Goal: Use online tool/utility: Utilize a website feature to perform a specific function

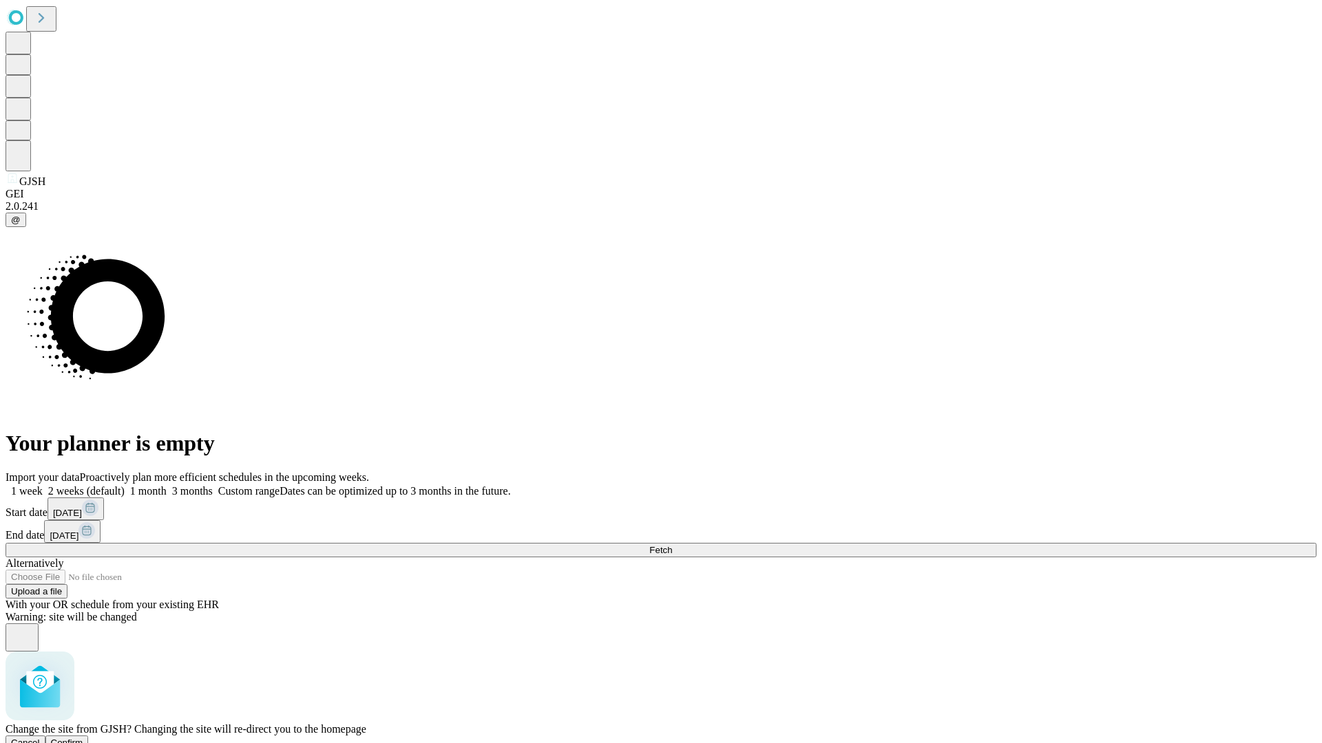
click at [83, 738] on span "Confirm" at bounding box center [67, 743] width 32 height 10
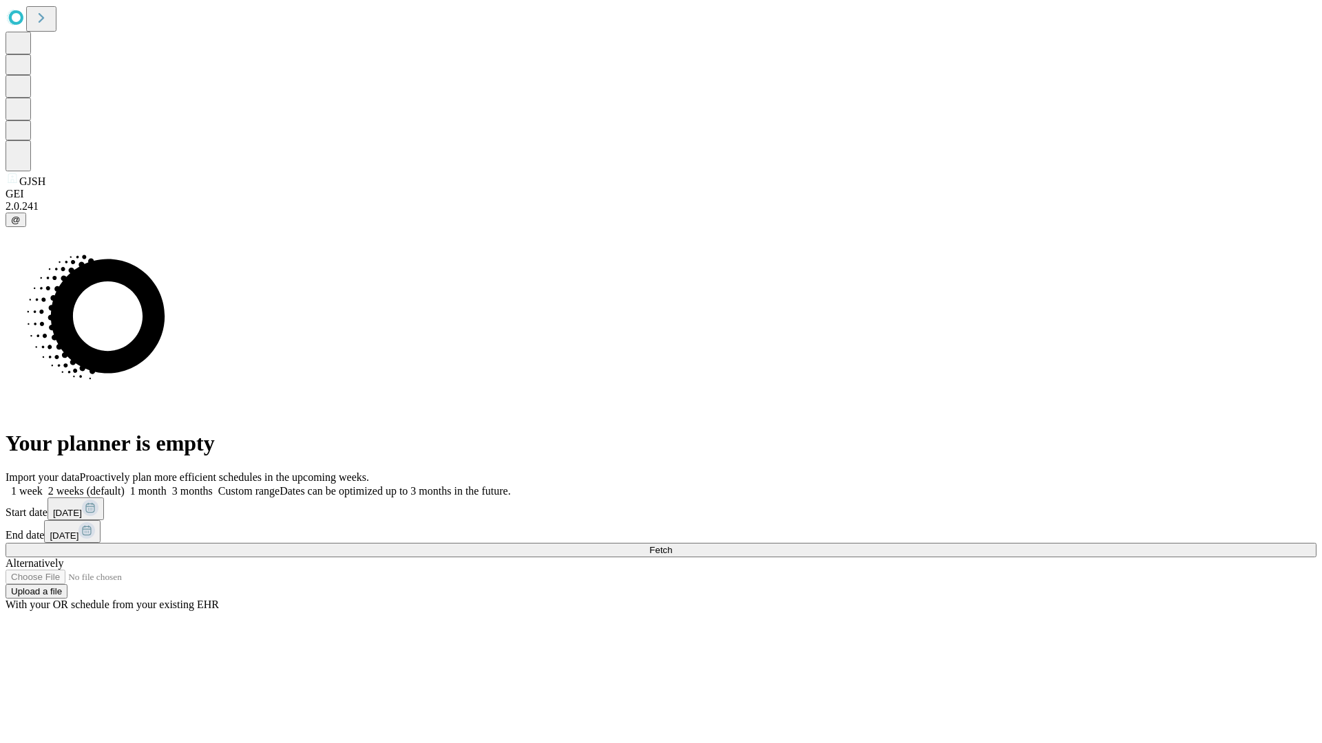
click at [43, 485] on label "1 week" at bounding box center [24, 491] width 37 height 12
click at [672, 545] on span "Fetch" at bounding box center [660, 550] width 23 height 10
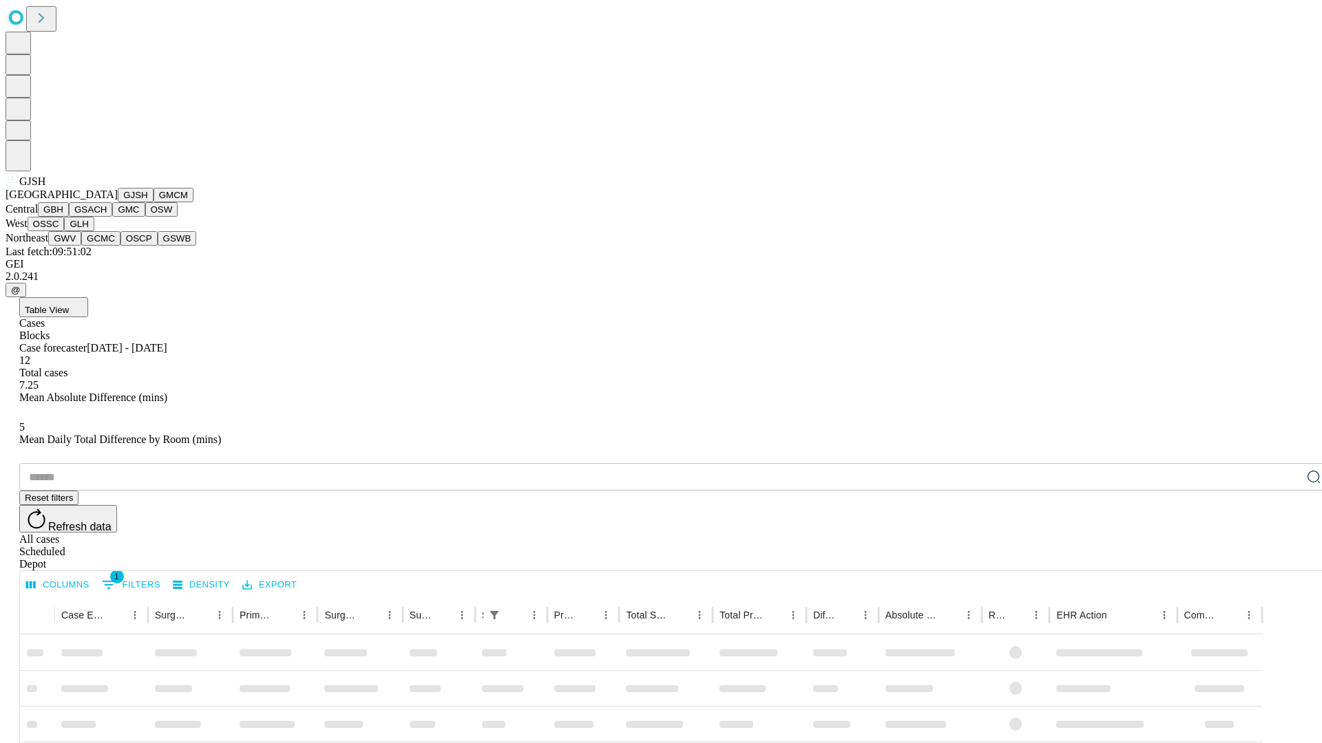
click at [154, 202] on button "GMCM" at bounding box center [174, 195] width 40 height 14
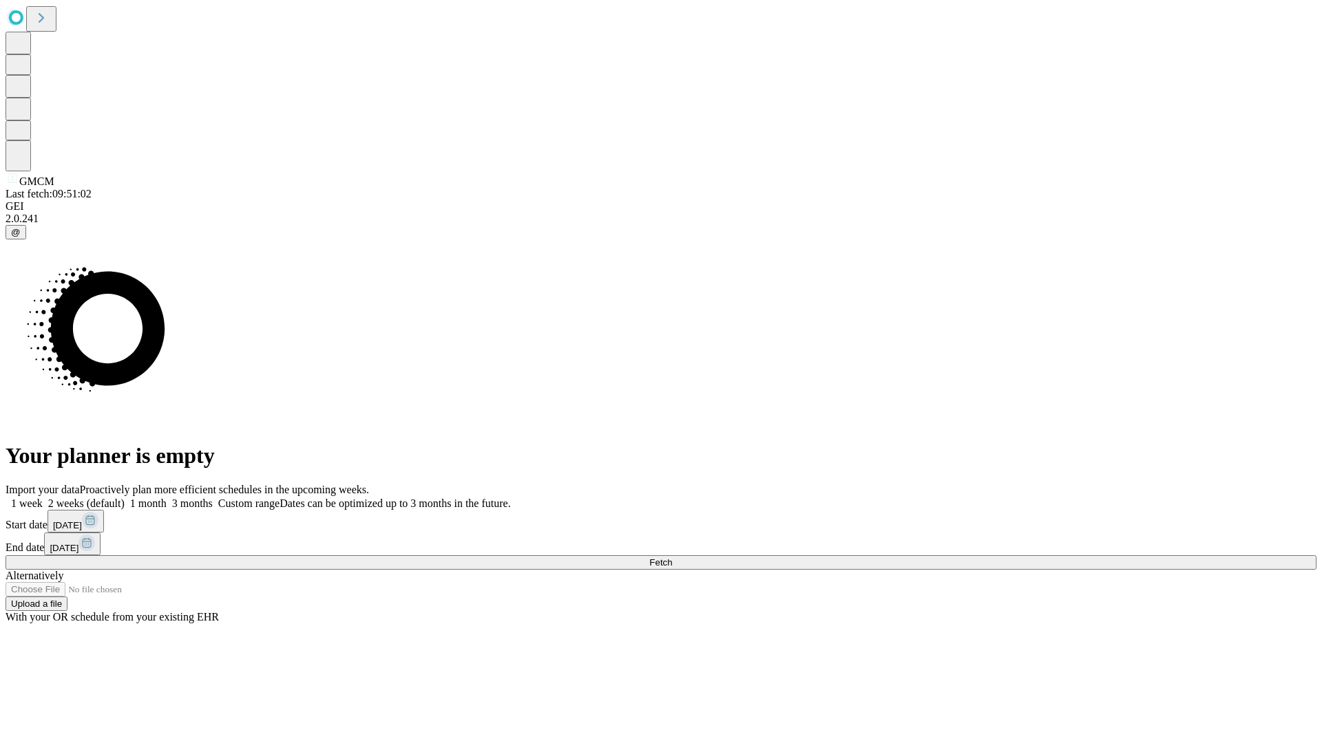
click at [43, 498] on label "1 week" at bounding box center [24, 504] width 37 height 12
click at [672, 558] on span "Fetch" at bounding box center [660, 563] width 23 height 10
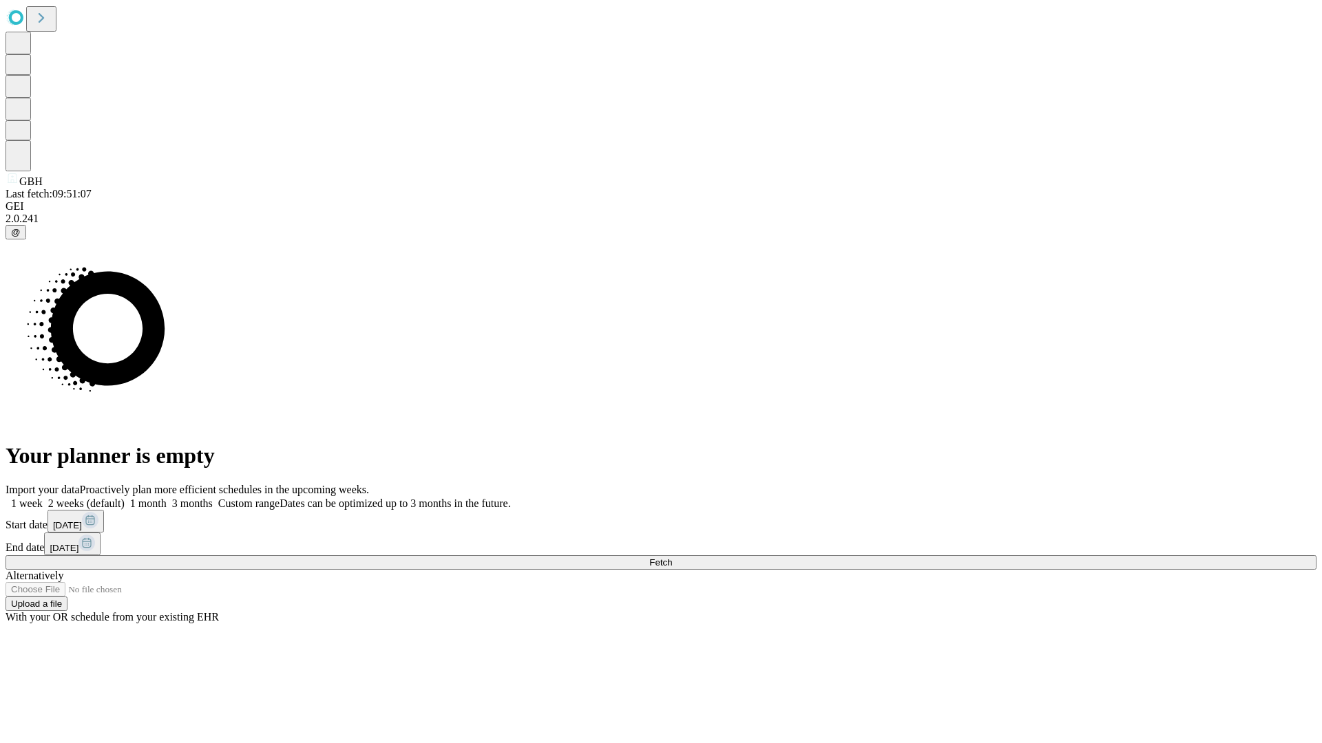
click at [43, 498] on label "1 week" at bounding box center [24, 504] width 37 height 12
click at [672, 558] on span "Fetch" at bounding box center [660, 563] width 23 height 10
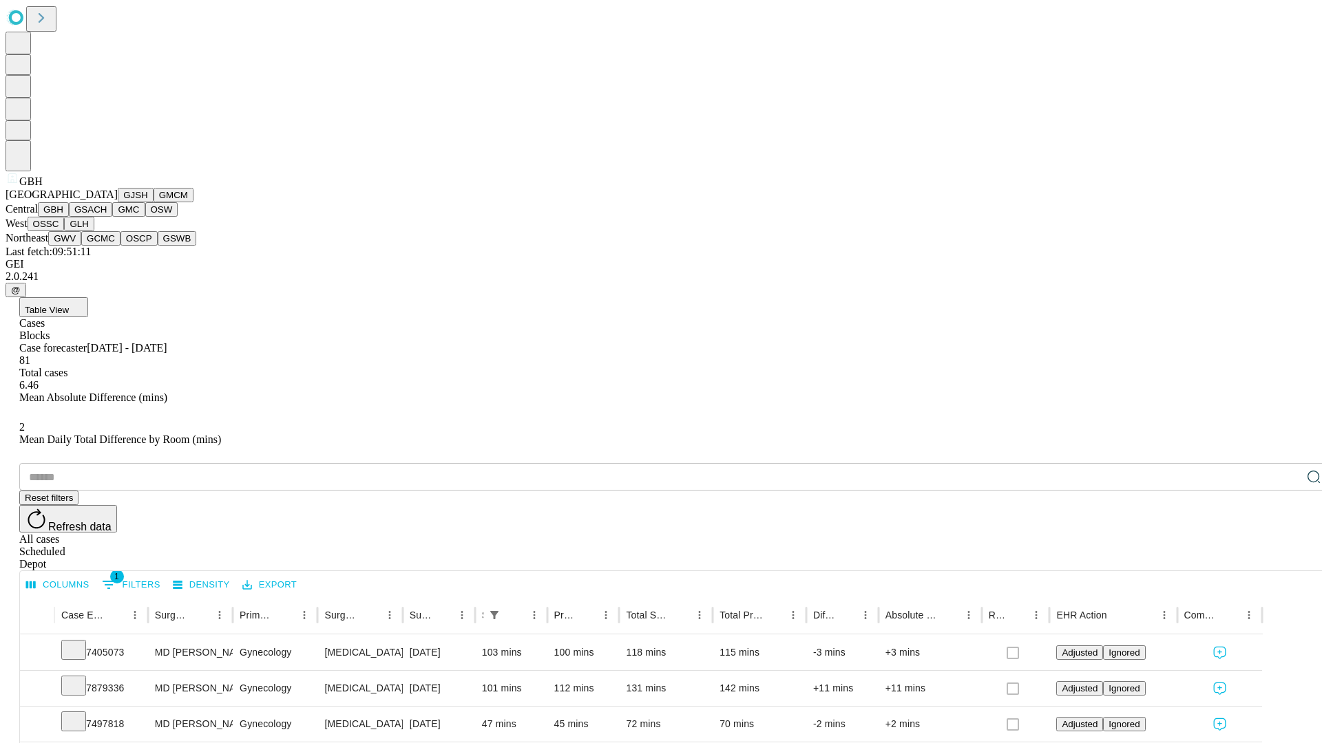
click at [107, 217] on button "GSACH" at bounding box center [90, 209] width 43 height 14
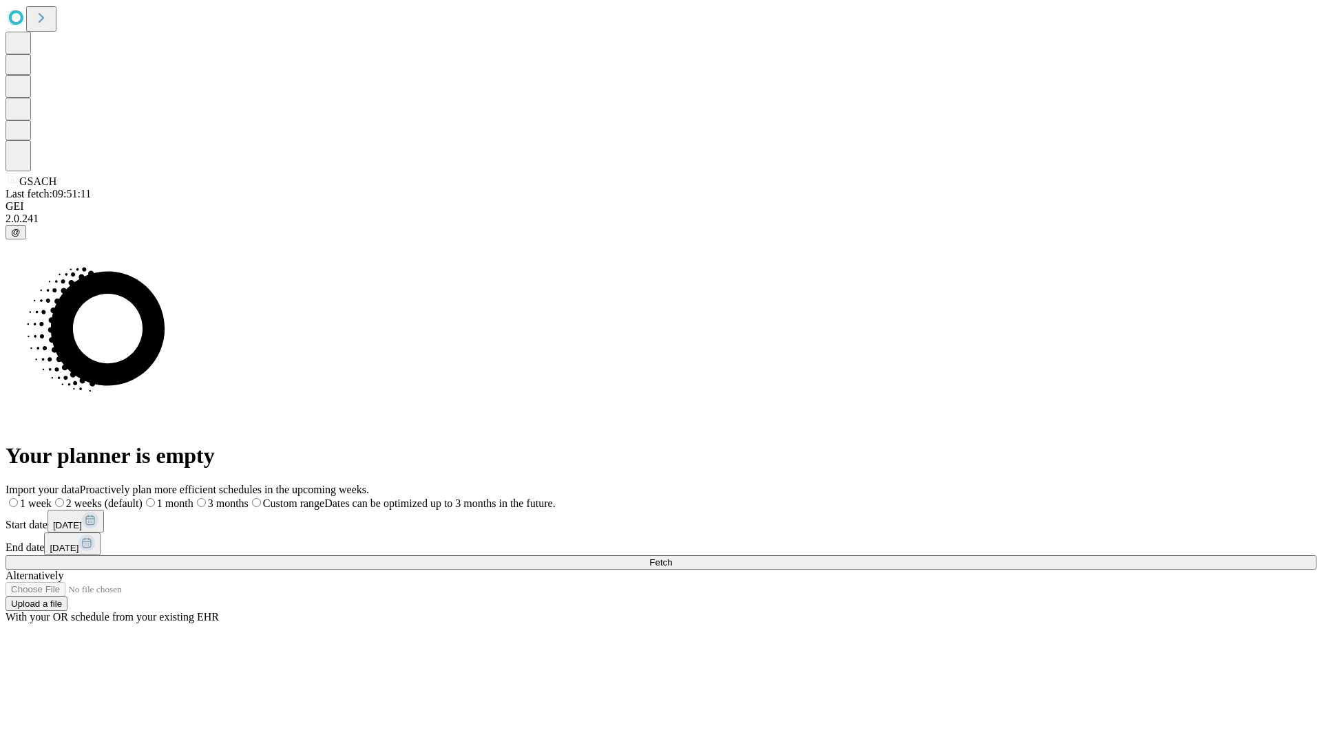
click at [52, 498] on label "1 week" at bounding box center [29, 504] width 46 height 12
click at [672, 558] on span "Fetch" at bounding box center [660, 563] width 23 height 10
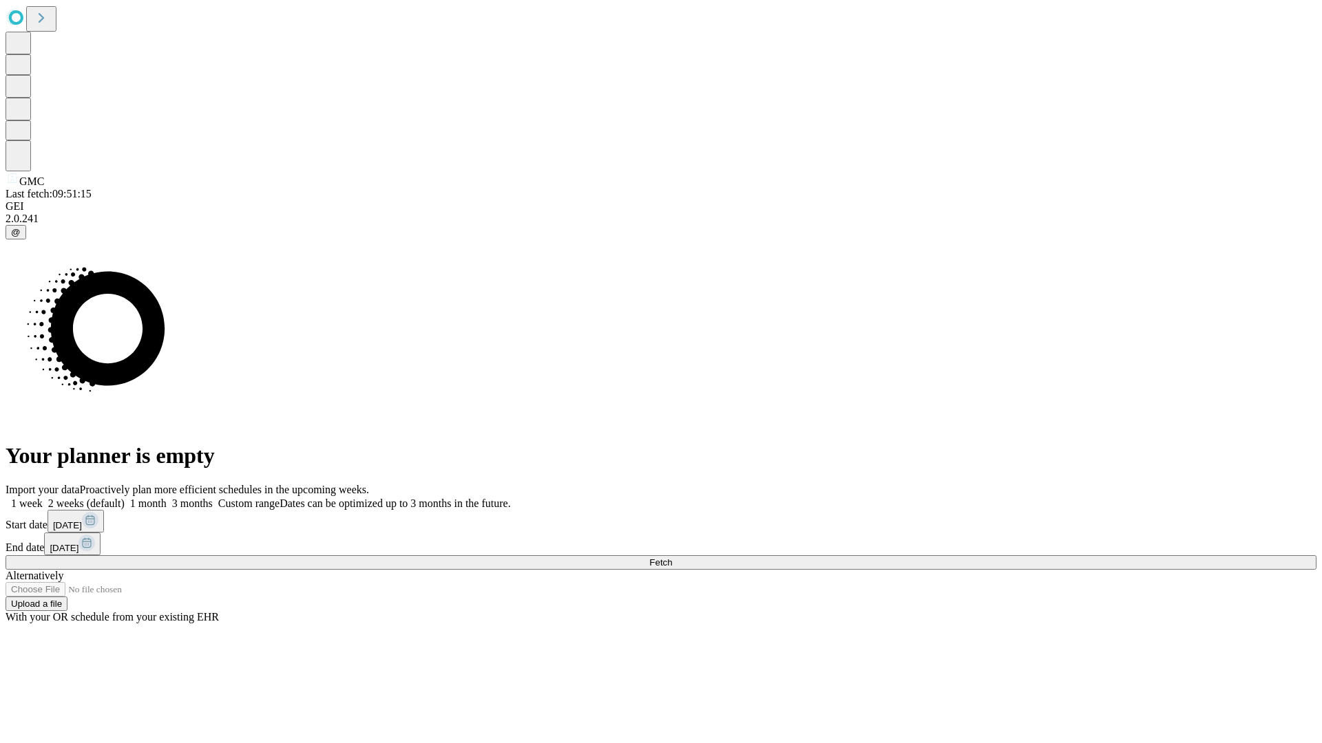
click at [43, 498] on label "1 week" at bounding box center [24, 504] width 37 height 12
click at [672, 558] on span "Fetch" at bounding box center [660, 563] width 23 height 10
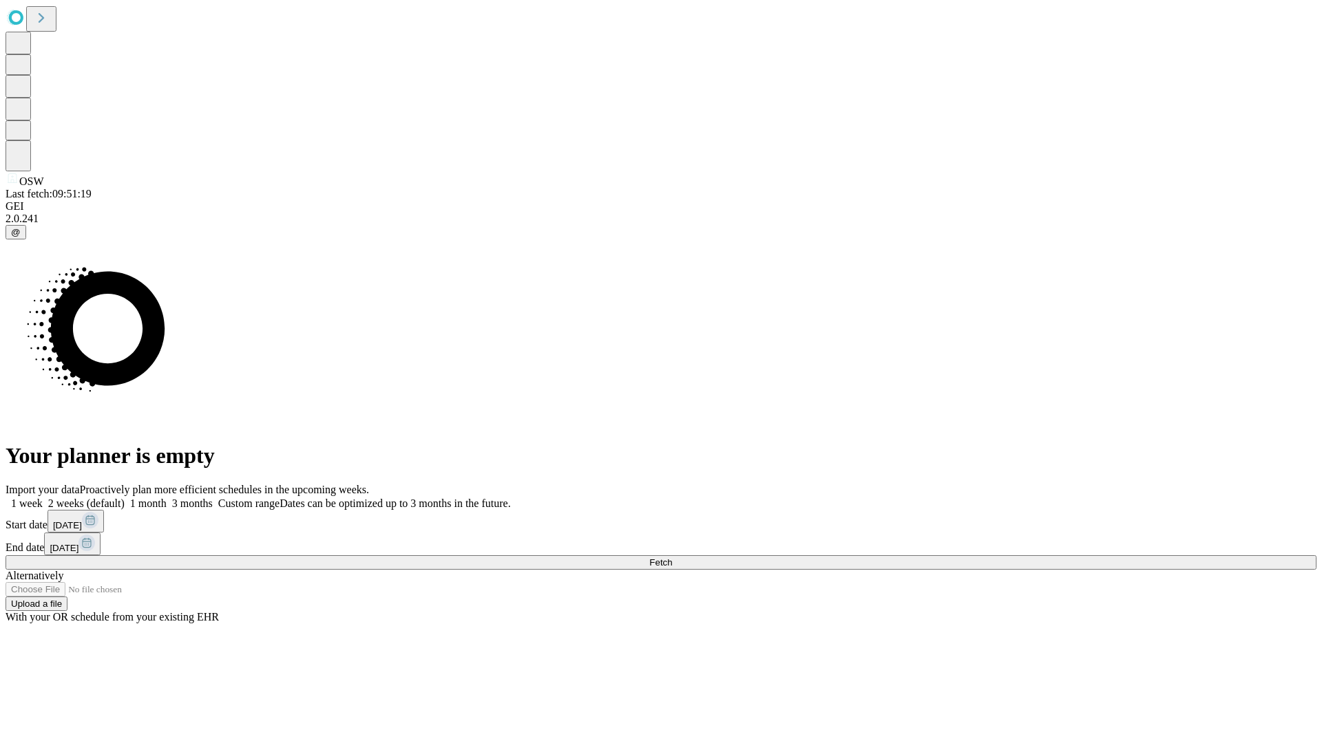
click at [43, 498] on label "1 week" at bounding box center [24, 504] width 37 height 12
click at [672, 558] on span "Fetch" at bounding box center [660, 563] width 23 height 10
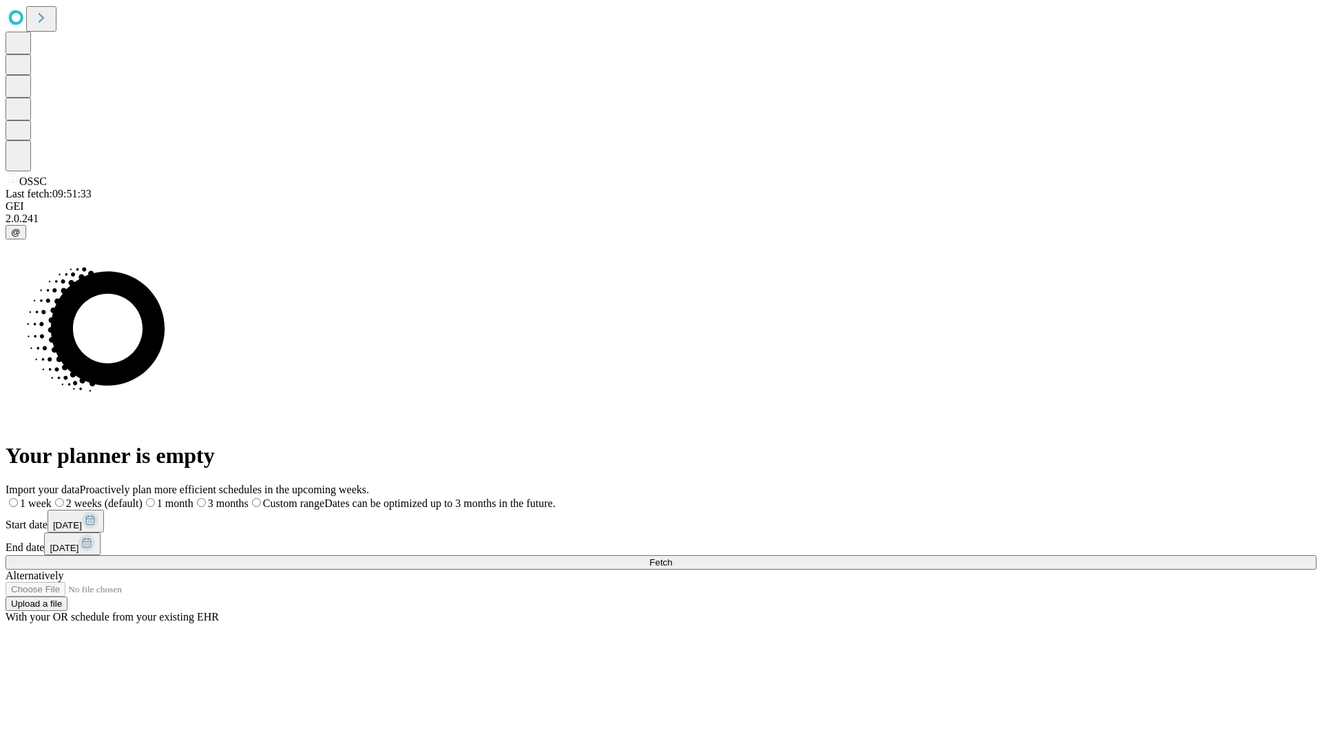
click at [52, 498] on label "1 week" at bounding box center [29, 504] width 46 height 12
click at [672, 558] on span "Fetch" at bounding box center [660, 563] width 23 height 10
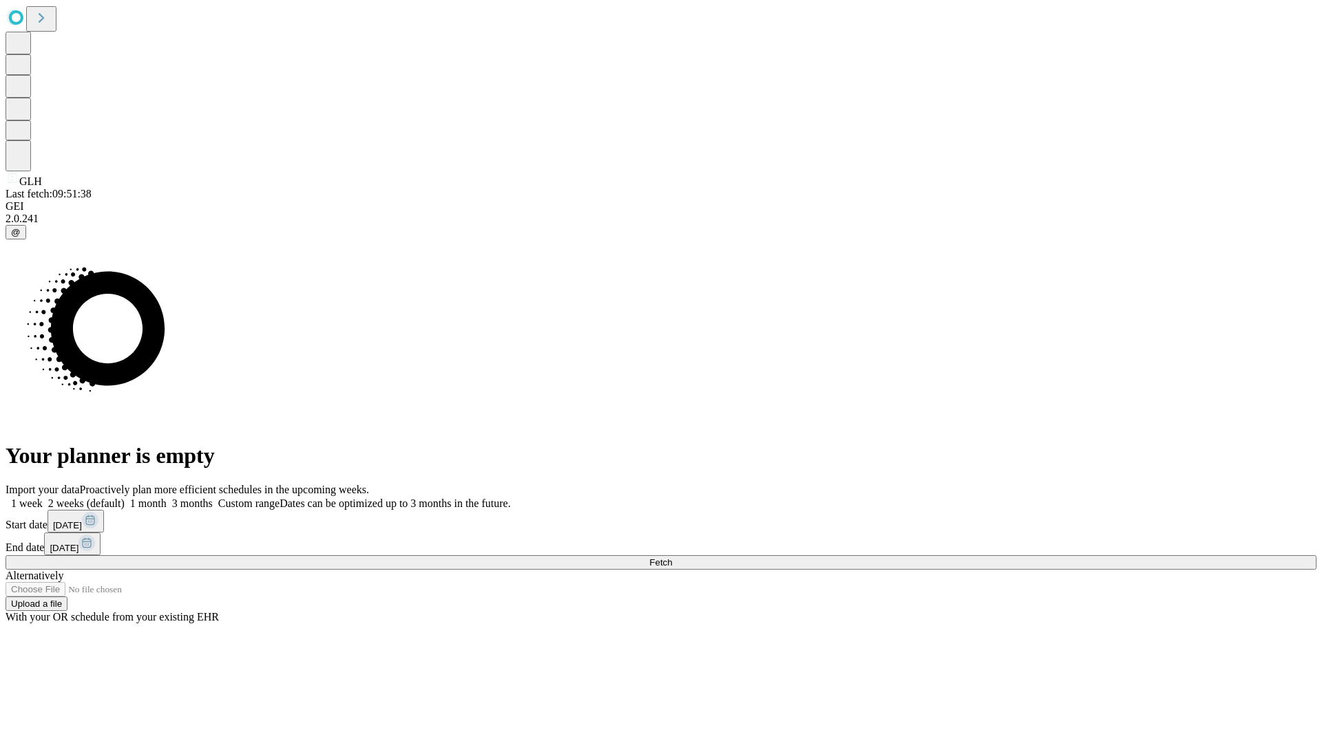
click at [43, 498] on label "1 week" at bounding box center [24, 504] width 37 height 12
click at [672, 558] on span "Fetch" at bounding box center [660, 563] width 23 height 10
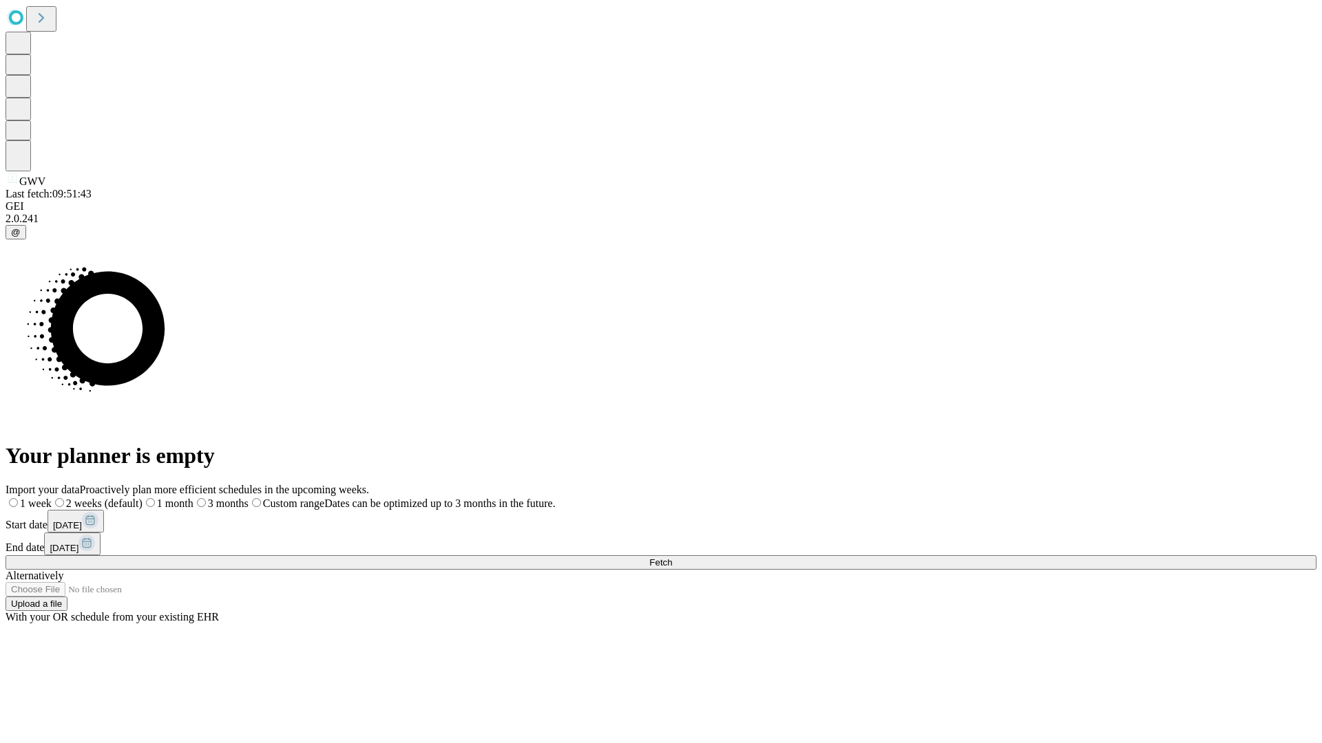
click at [52, 498] on label "1 week" at bounding box center [29, 504] width 46 height 12
click at [672, 558] on span "Fetch" at bounding box center [660, 563] width 23 height 10
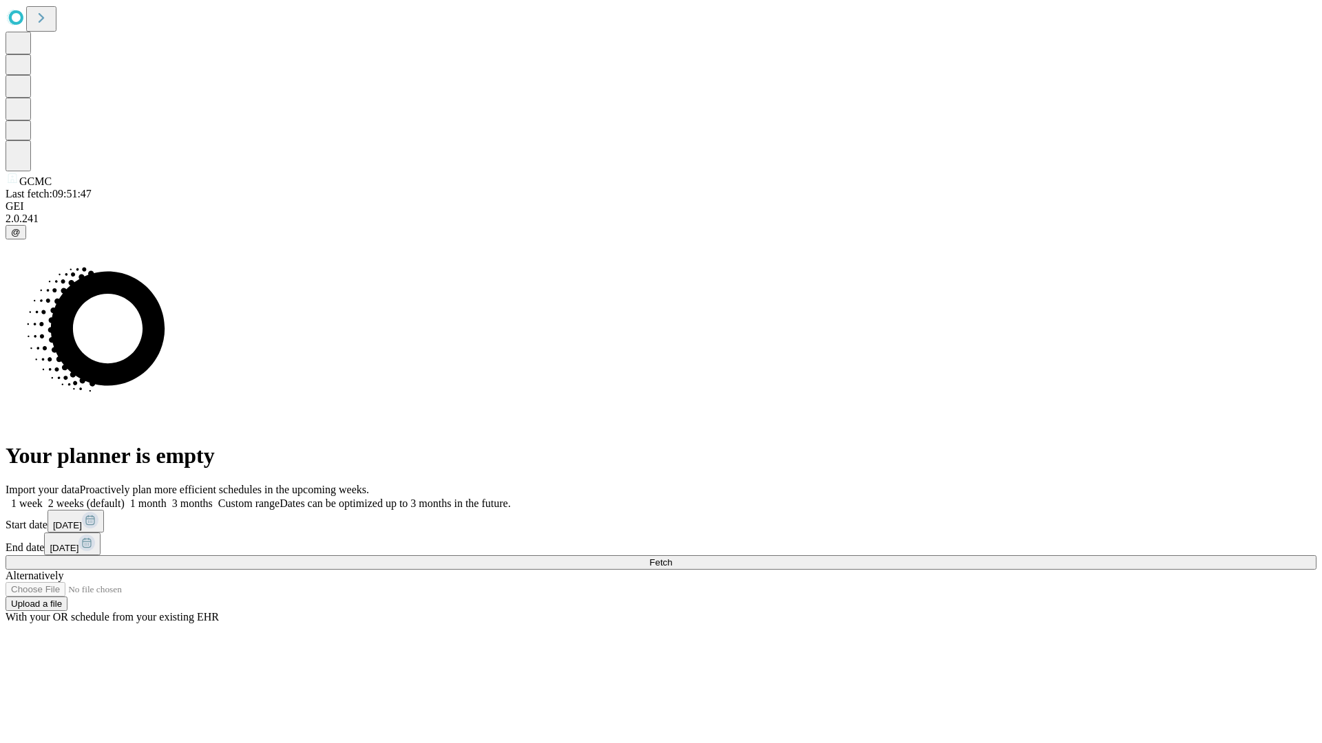
click at [43, 498] on label "1 week" at bounding box center [24, 504] width 37 height 12
click at [672, 558] on span "Fetch" at bounding box center [660, 563] width 23 height 10
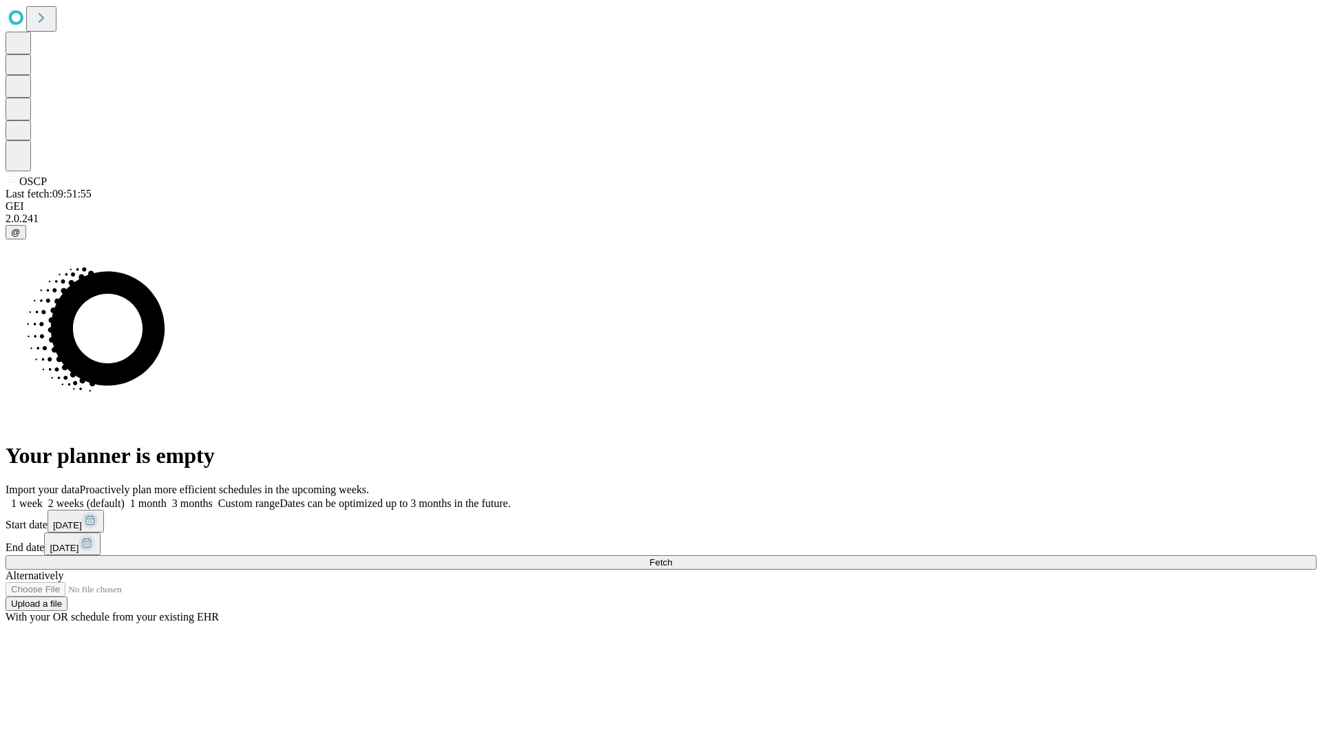
click at [672, 558] on span "Fetch" at bounding box center [660, 563] width 23 height 10
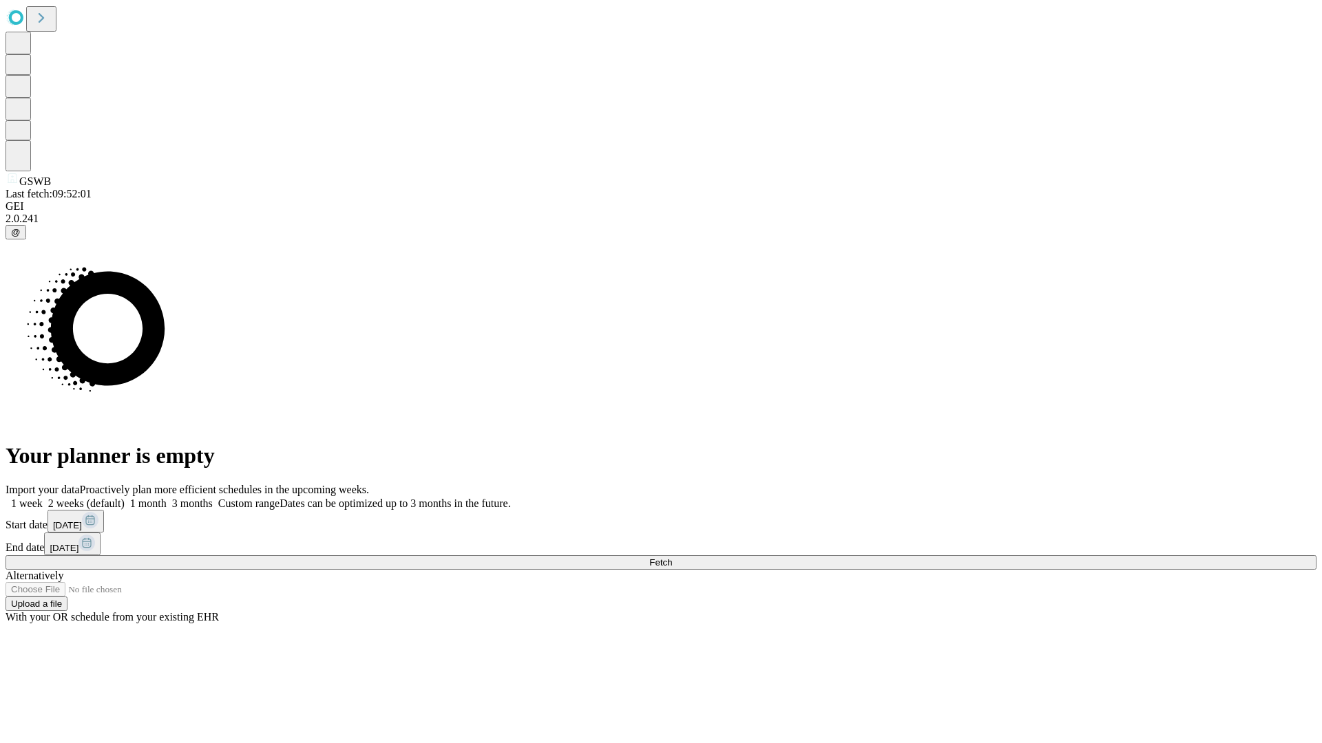
click at [43, 498] on label "1 week" at bounding box center [24, 504] width 37 height 12
click at [672, 558] on span "Fetch" at bounding box center [660, 563] width 23 height 10
